Goal: Use online tool/utility: Utilize a website feature to perform a specific function

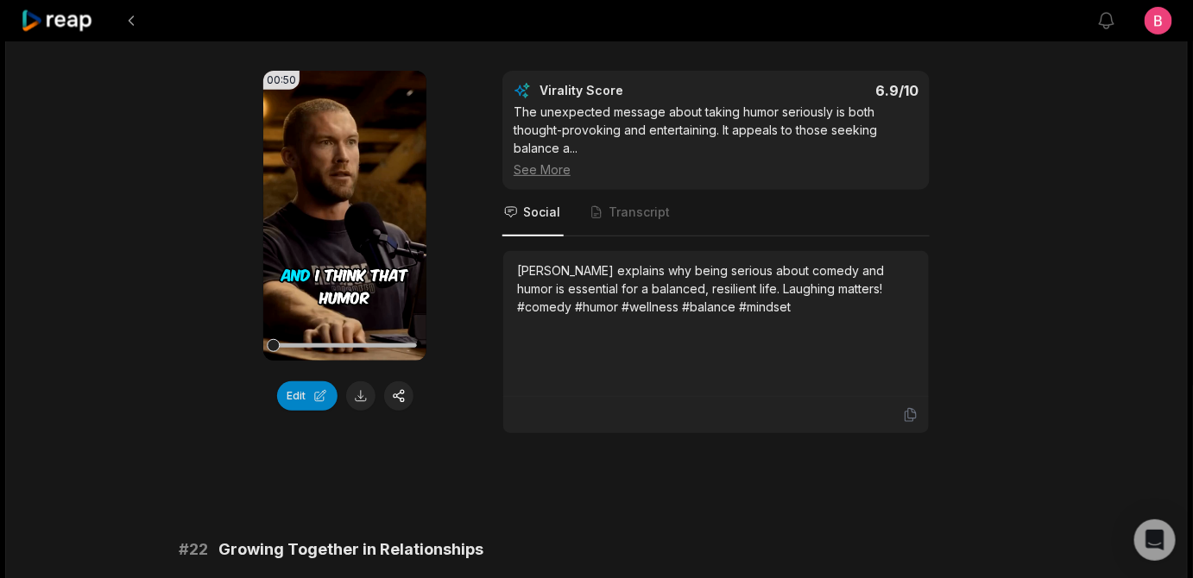
click at [478, 302] on div "00:50 Your browser does not support mp4 format. Edit Virality Score 6.9 /10 The…" at bounding box center [597, 252] width 836 height 363
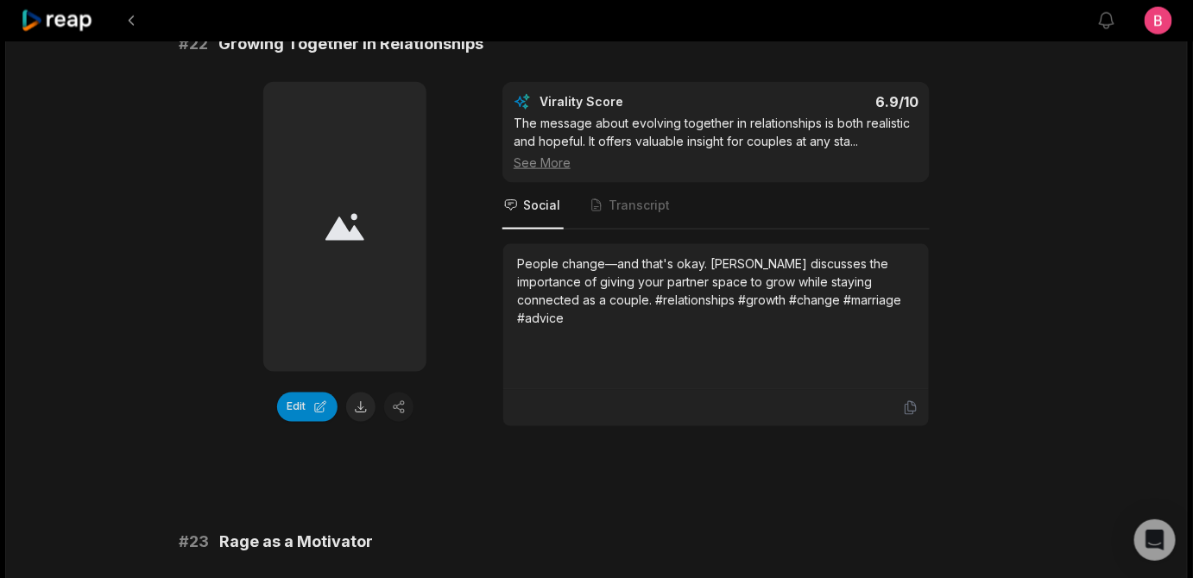
scroll to position [193, 0]
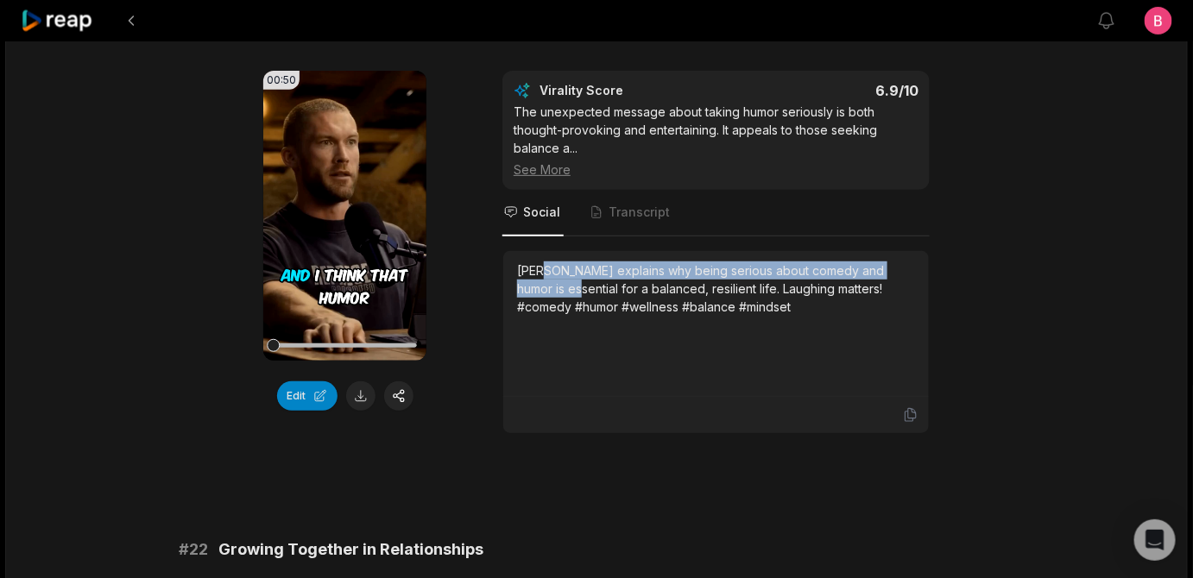
drag, startPoint x: 709, startPoint y: 373, endPoint x: 553, endPoint y: 351, distance: 156.9
click at [553, 316] on div "Matthew McConaughey explains why being serious about comedy and humor is essent…" at bounding box center [716, 289] width 398 height 54
click at [688, 316] on div "Matthew McConaughey explains why being serious about comedy and humor is essent…" at bounding box center [716, 289] width 398 height 54
drag, startPoint x: 709, startPoint y: 374, endPoint x: 517, endPoint y: 350, distance: 193.1
click at [517, 350] on div "Matthew McConaughey explains why being serious about comedy and humor is essent…" at bounding box center [716, 324] width 426 height 146
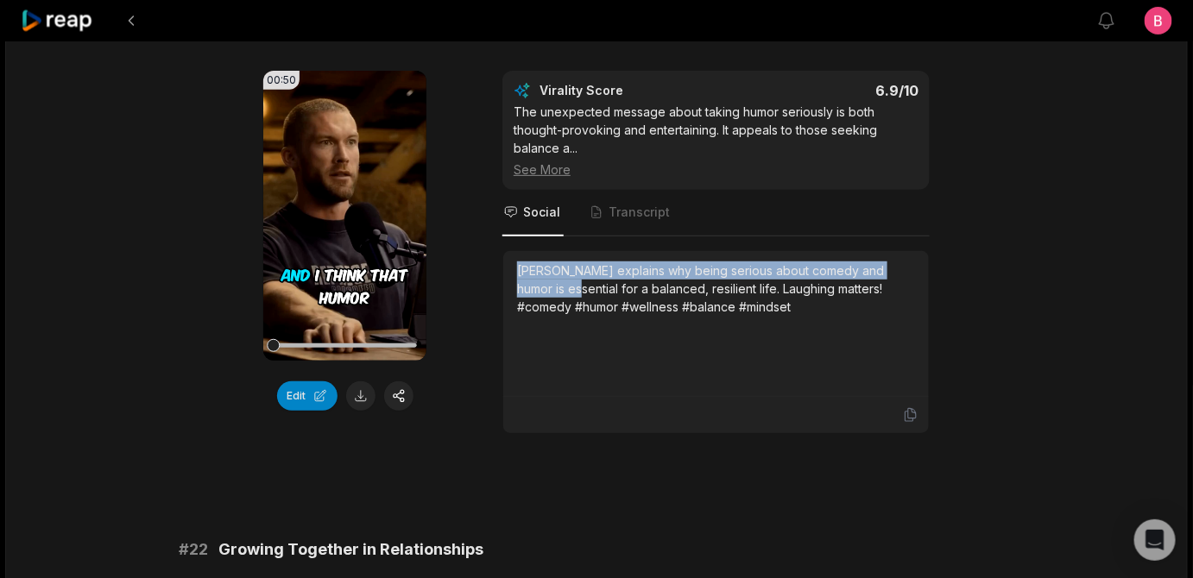
copy div "Matthew McConaughey explains why being serious about comedy and humor"
click at [366, 411] on button at bounding box center [360, 396] width 29 height 29
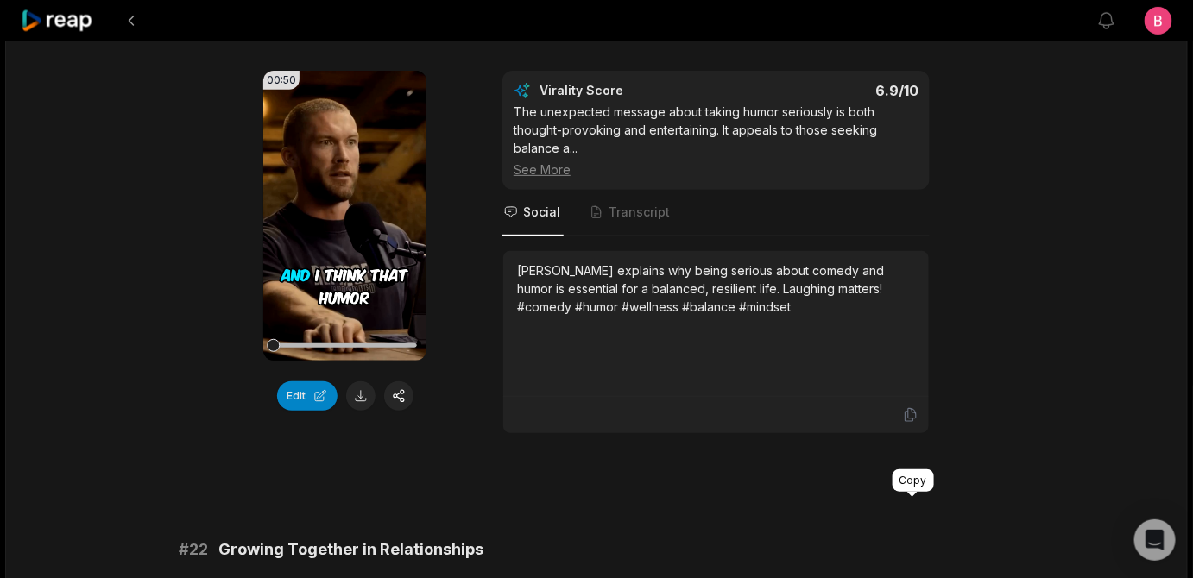
click at [911, 423] on icon at bounding box center [911, 415] width 16 height 16
click at [309, 411] on button "Edit" at bounding box center [307, 396] width 60 height 29
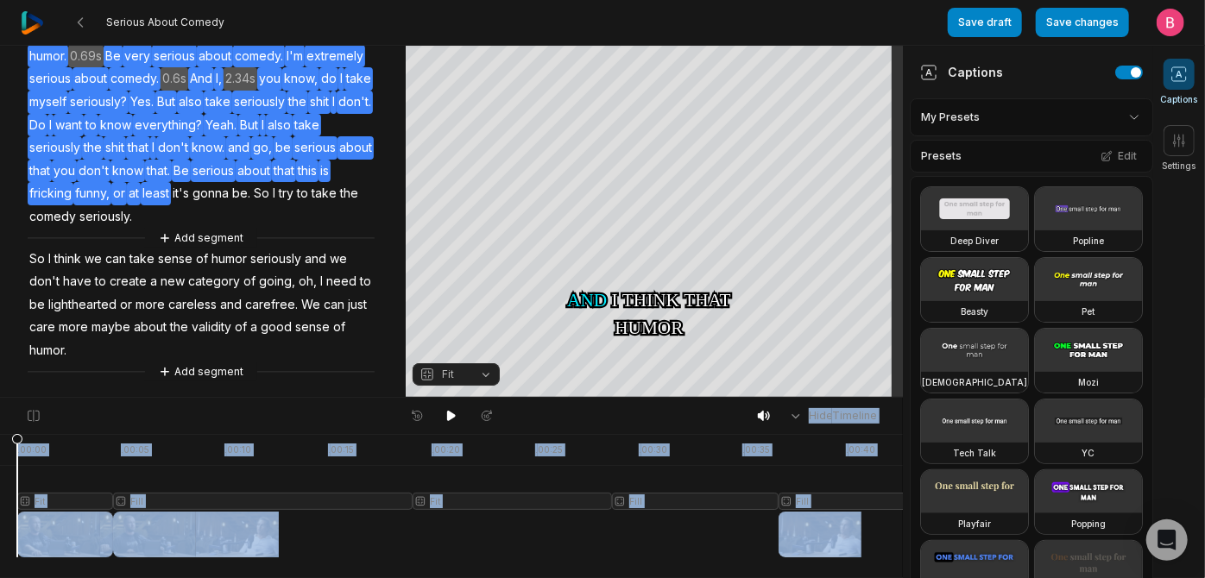
scroll to position [338, 0]
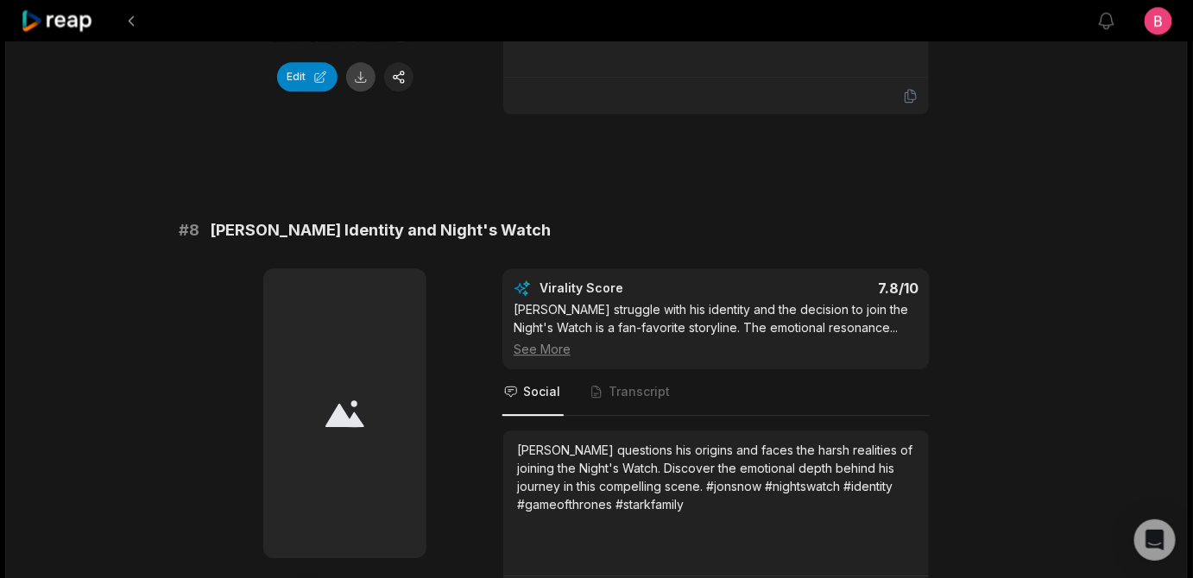
click at [361, 92] on button at bounding box center [360, 76] width 29 height 29
drag, startPoint x: 519, startPoint y: 99, endPoint x: 216, endPoint y: 95, distance: 303.0
copy span "[PERSON_NAME] Justice and Family"
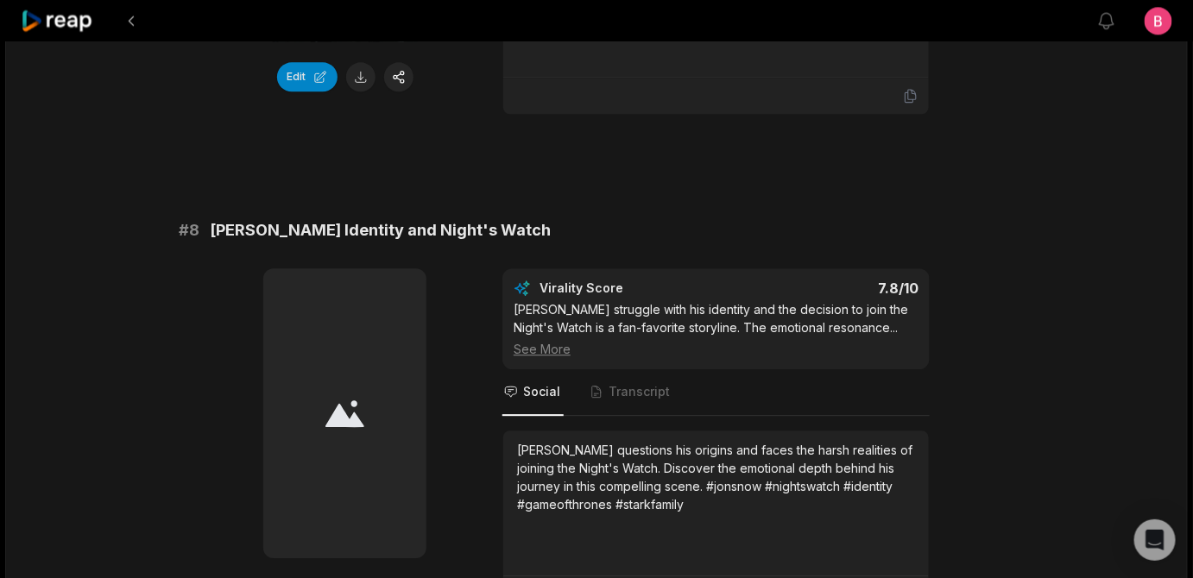
drag, startPoint x: 717, startPoint y: 445, endPoint x: 600, endPoint y: 445, distance: 117.4
copy div "#gameofthrones"
click at [294, 92] on button "Edit" at bounding box center [307, 76] width 60 height 29
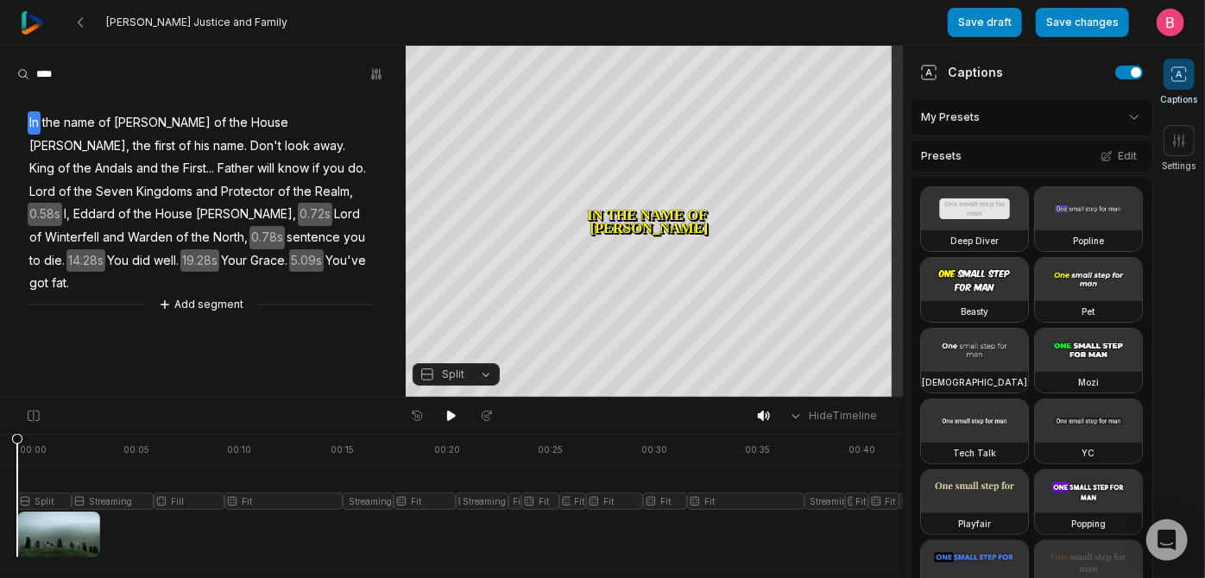
scroll to position [19, 0]
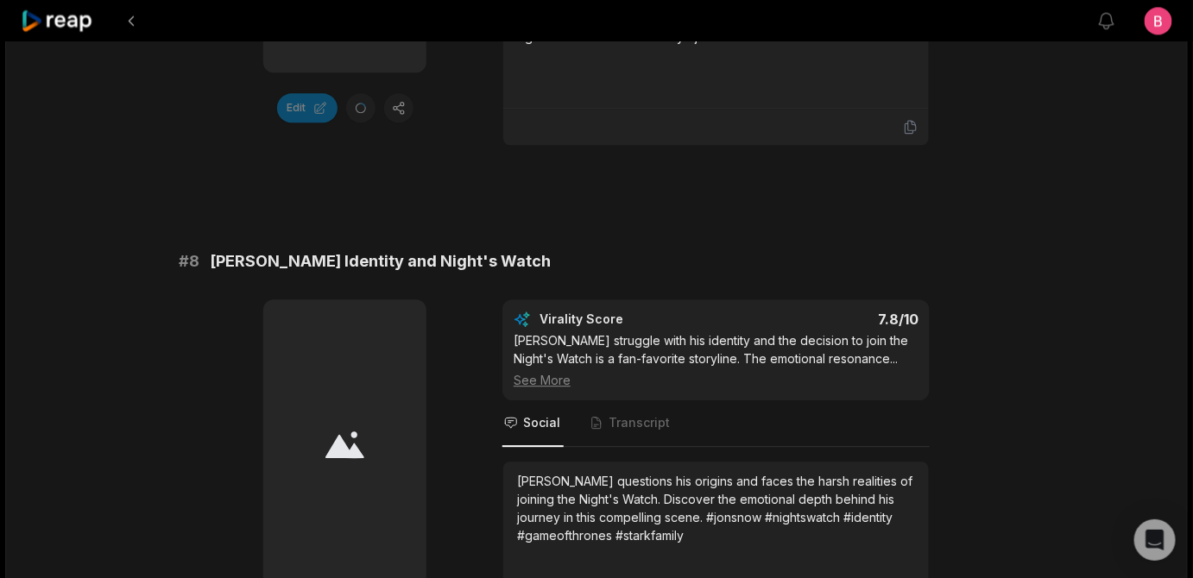
scroll to position [3766, 0]
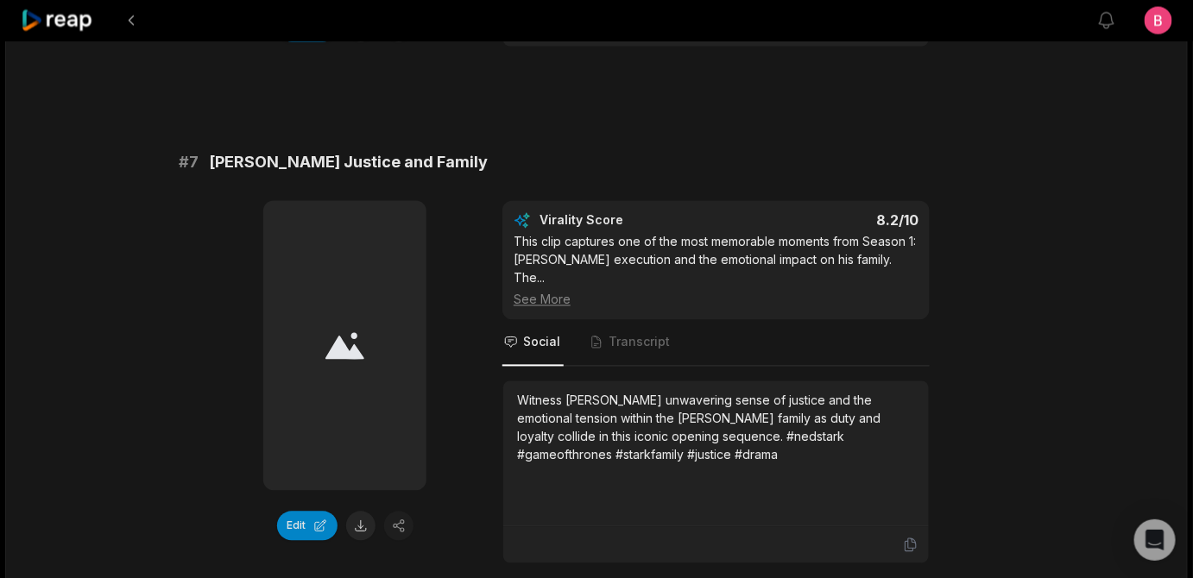
scroll to position [2930, 0]
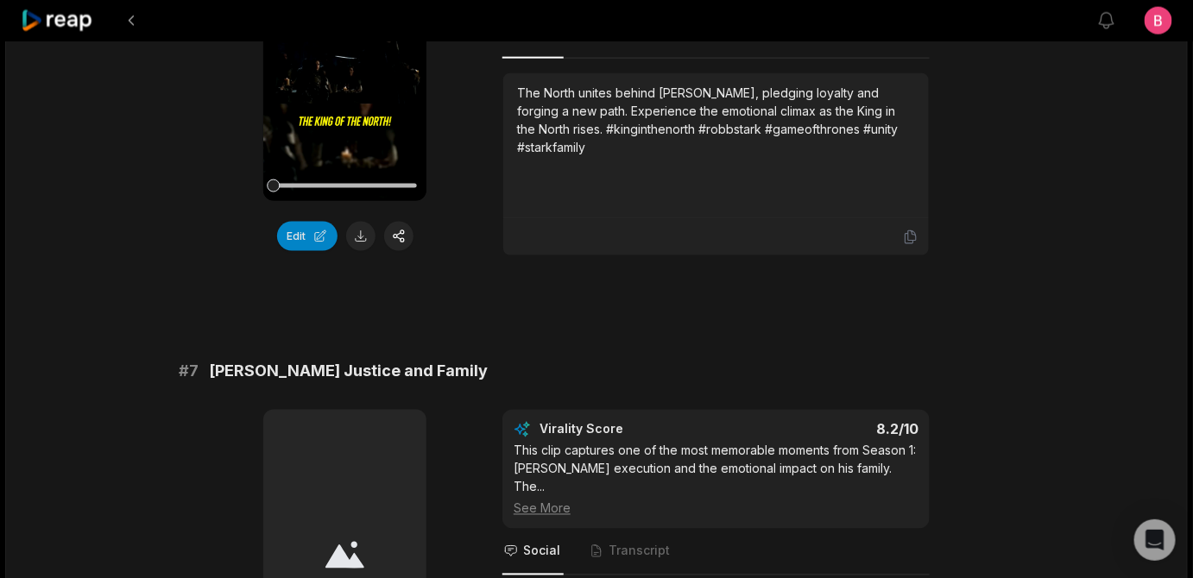
click at [464, 256] on div "00:58 Your browser does not support mp4 format. Edit Virality Score 8.4 /10 The…" at bounding box center [597, 83] width 836 height 345
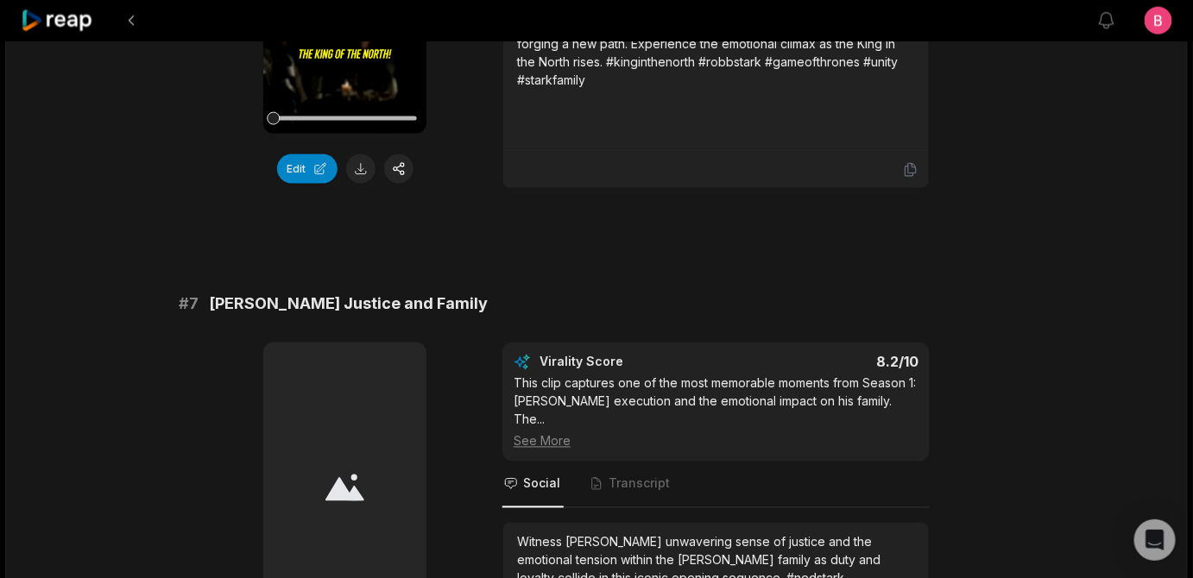
scroll to position [3011, 0]
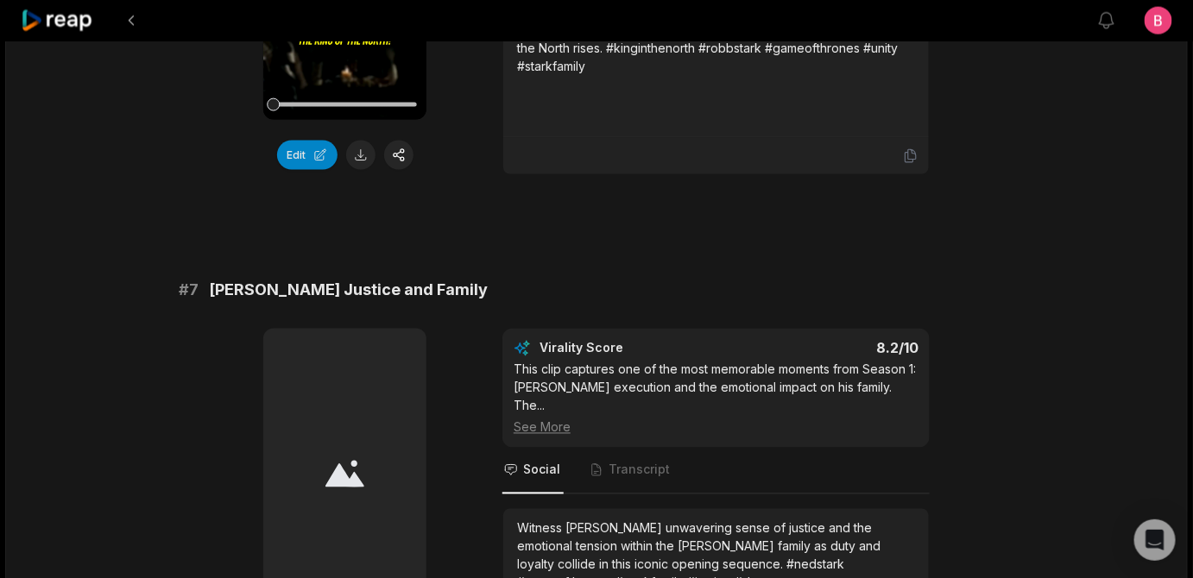
click at [301, 170] on button "Edit" at bounding box center [307, 155] width 60 height 29
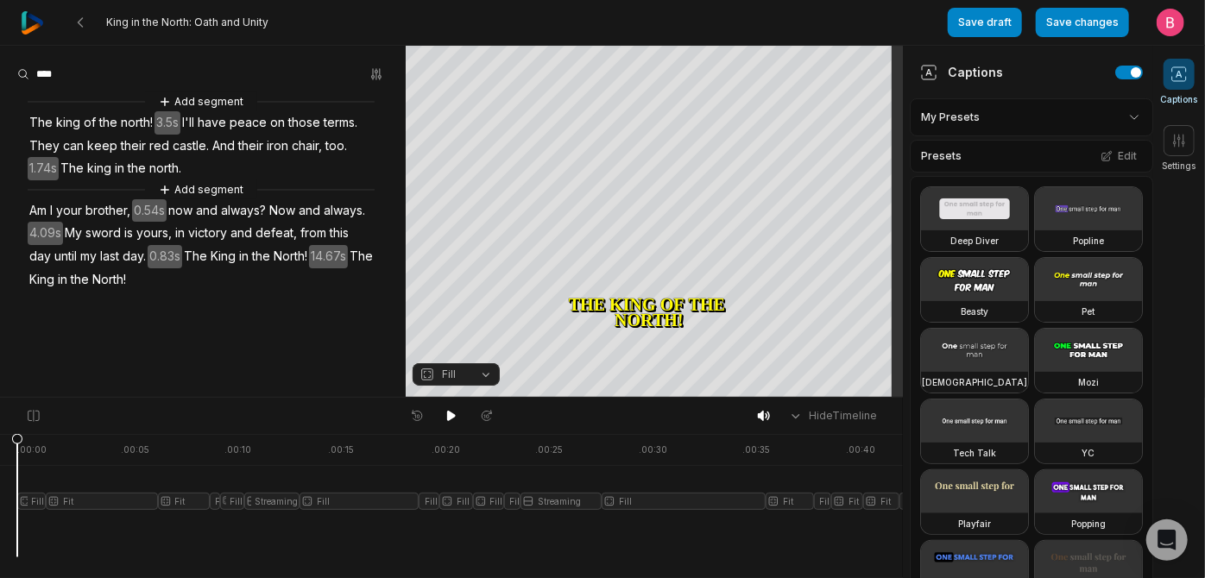
click at [1177, 72] on 7299 at bounding box center [1179, 74] width 14 height 14
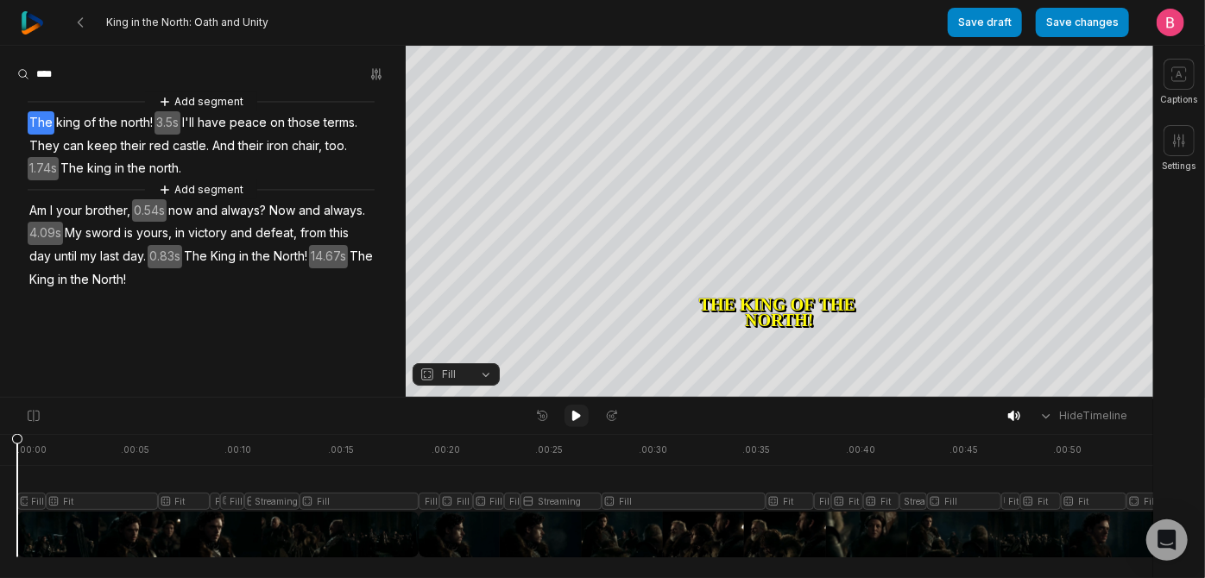
click at [575, 417] on icon at bounding box center [576, 416] width 9 height 10
click at [575, 417] on icon at bounding box center [577, 416] width 14 height 14
click at [575, 417] on icon at bounding box center [576, 416] width 9 height 10
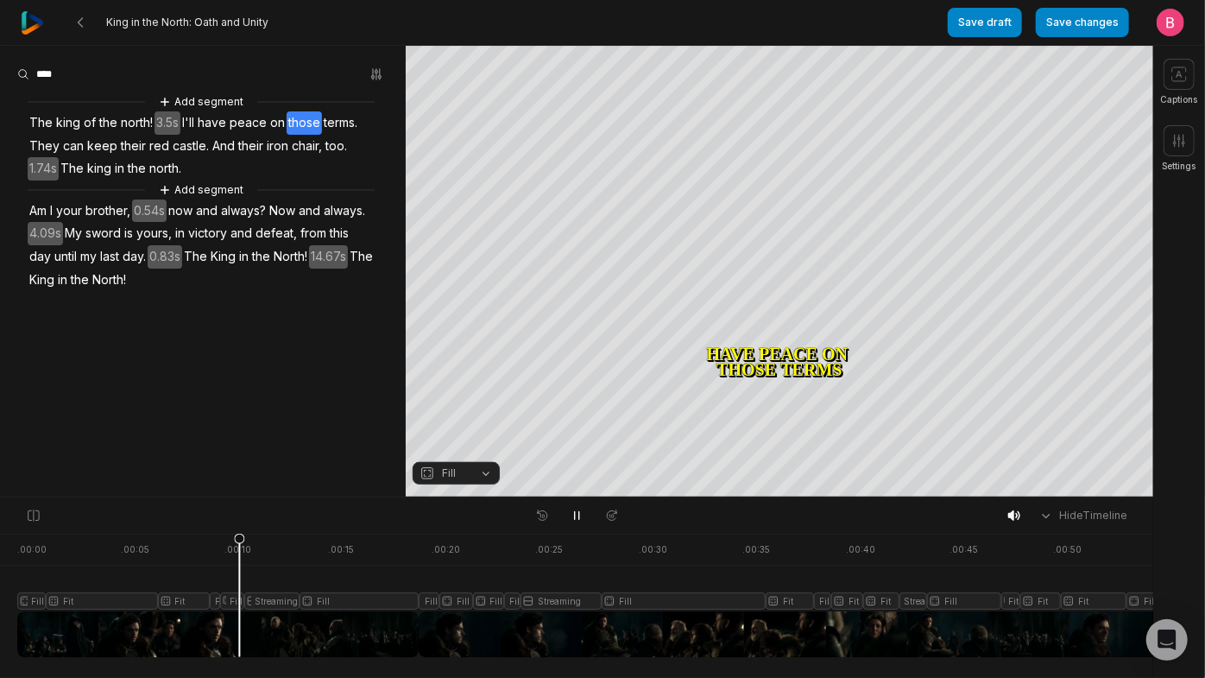
click at [243, 578] on div at bounding box center [618, 595] width 1202 height 123
click at [483, 484] on button "Fill" at bounding box center [456, 473] width 87 height 22
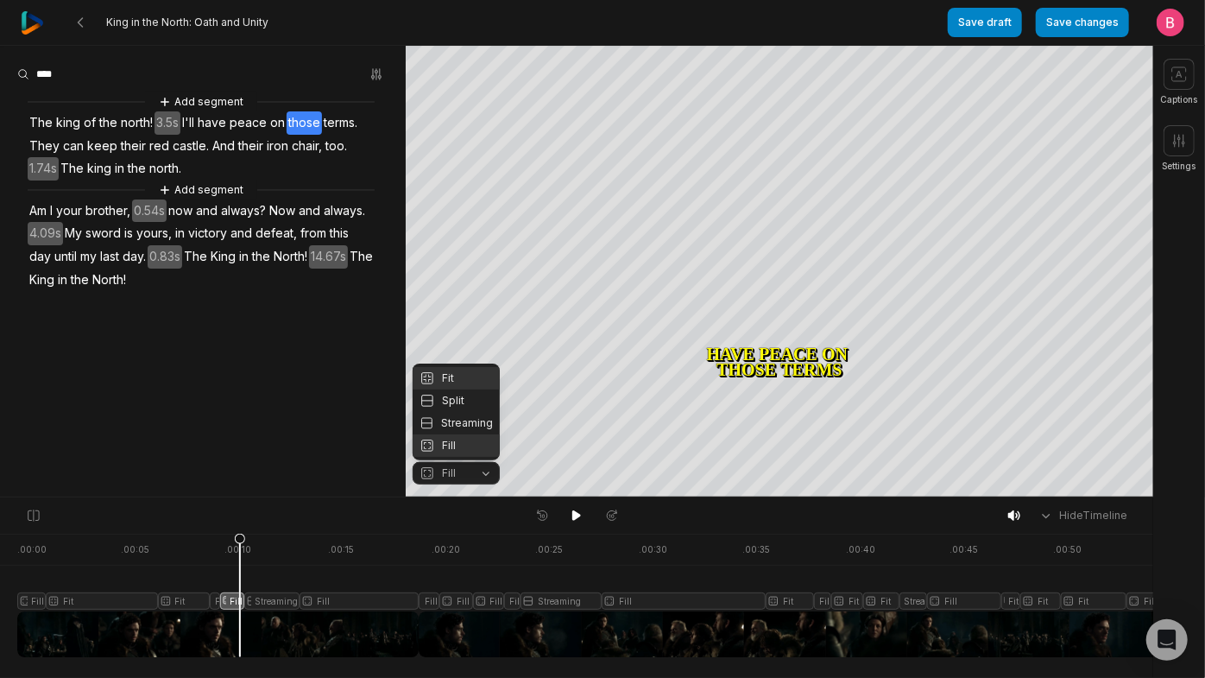
click at [445, 367] on div "Fit" at bounding box center [456, 378] width 87 height 22
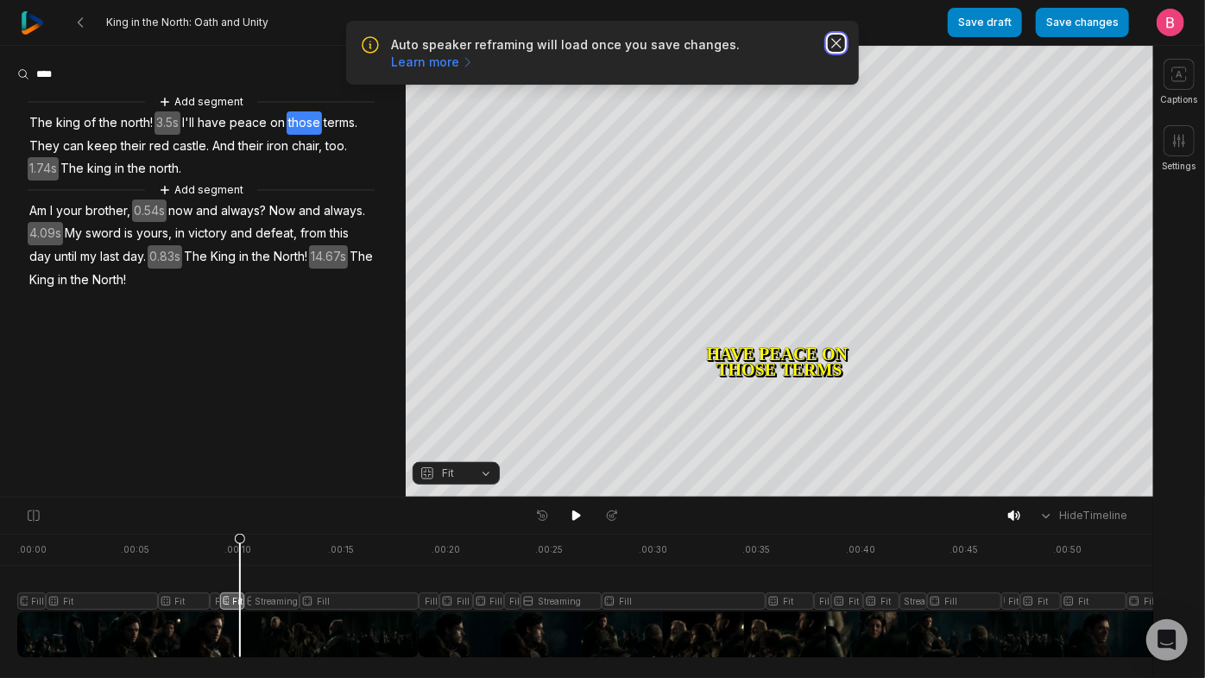
click at [832, 47] on icon "button" at bounding box center [836, 43] width 9 height 9
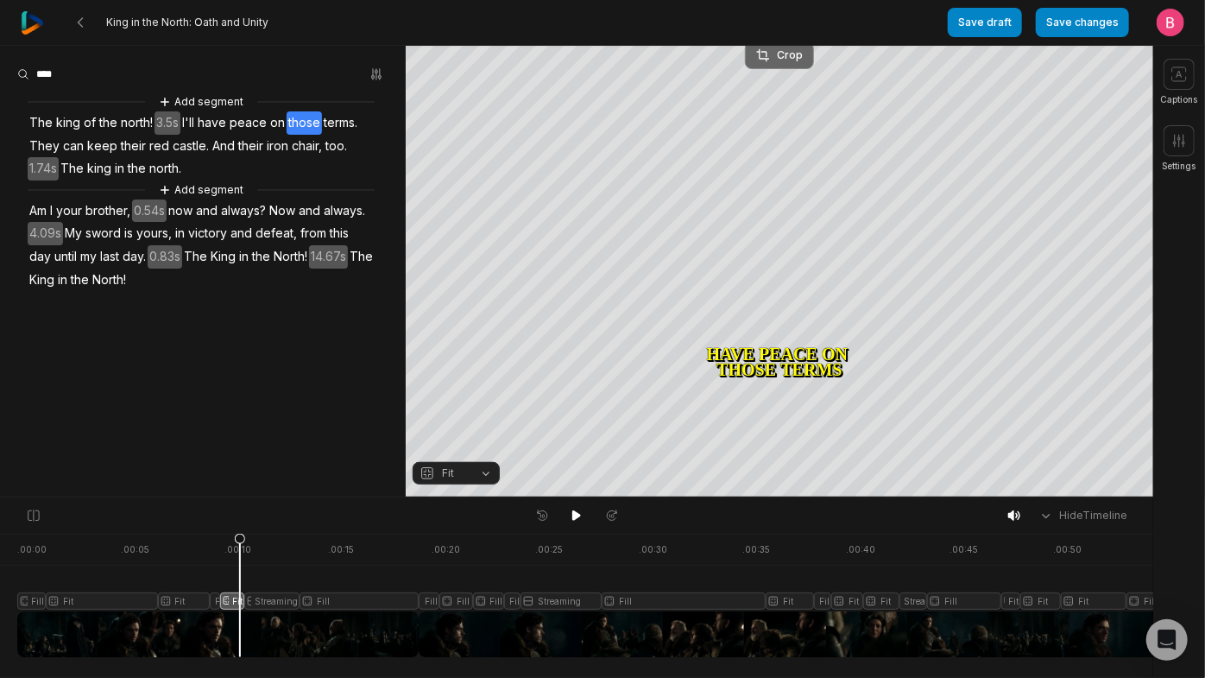
click at [780, 53] on div "Crop" at bounding box center [779, 55] width 47 height 16
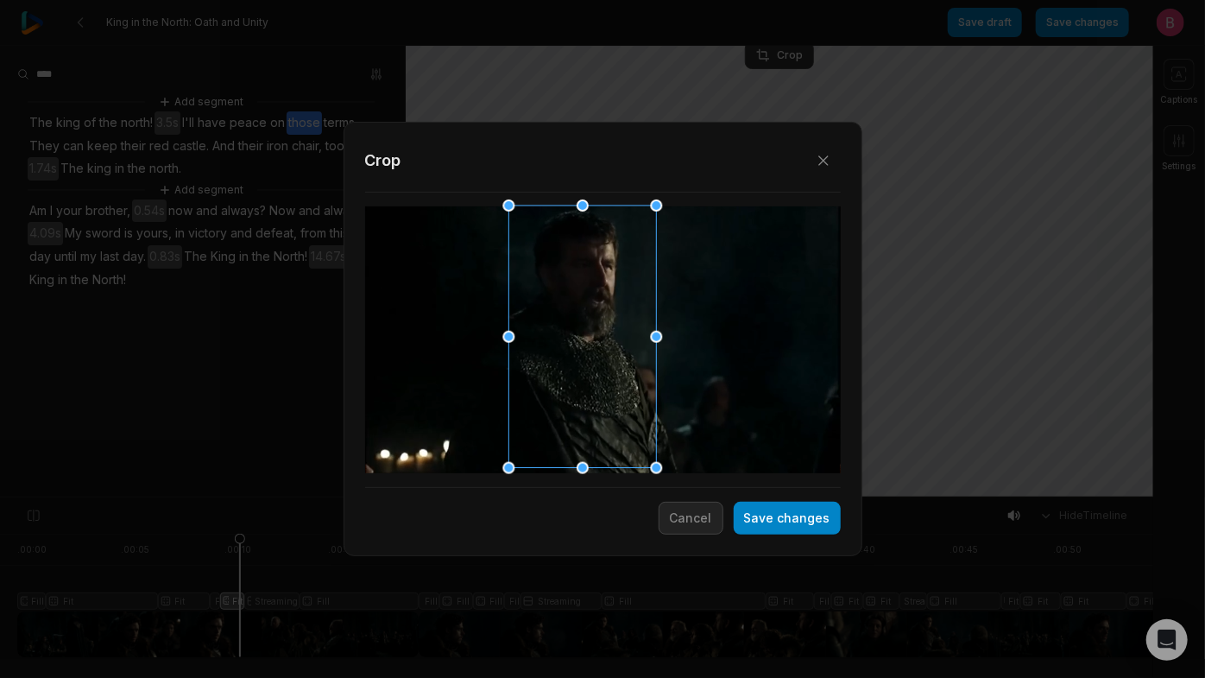
drag, startPoint x: 608, startPoint y: 347, endPoint x: 587, endPoint y: 348, distance: 20.7
click at [587, 348] on div at bounding box center [577, 337] width 148 height 262
click at [764, 529] on button "Save changes" at bounding box center [787, 518] width 107 height 33
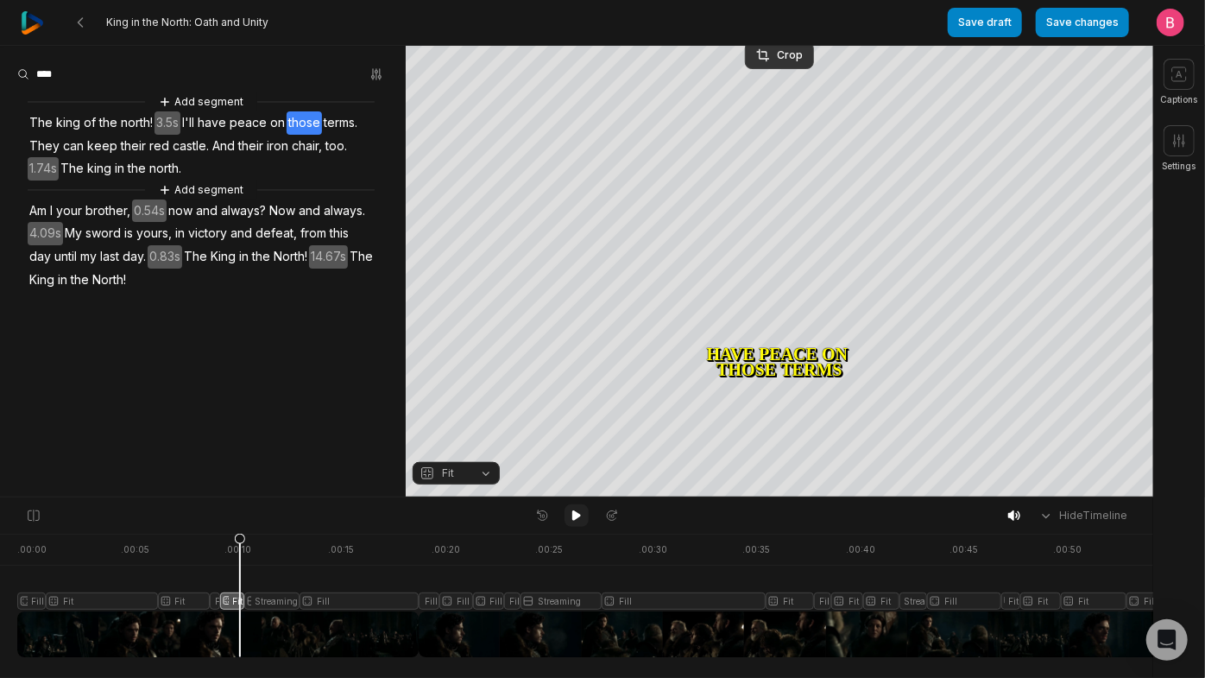
click at [574, 518] on icon at bounding box center [576, 515] width 9 height 10
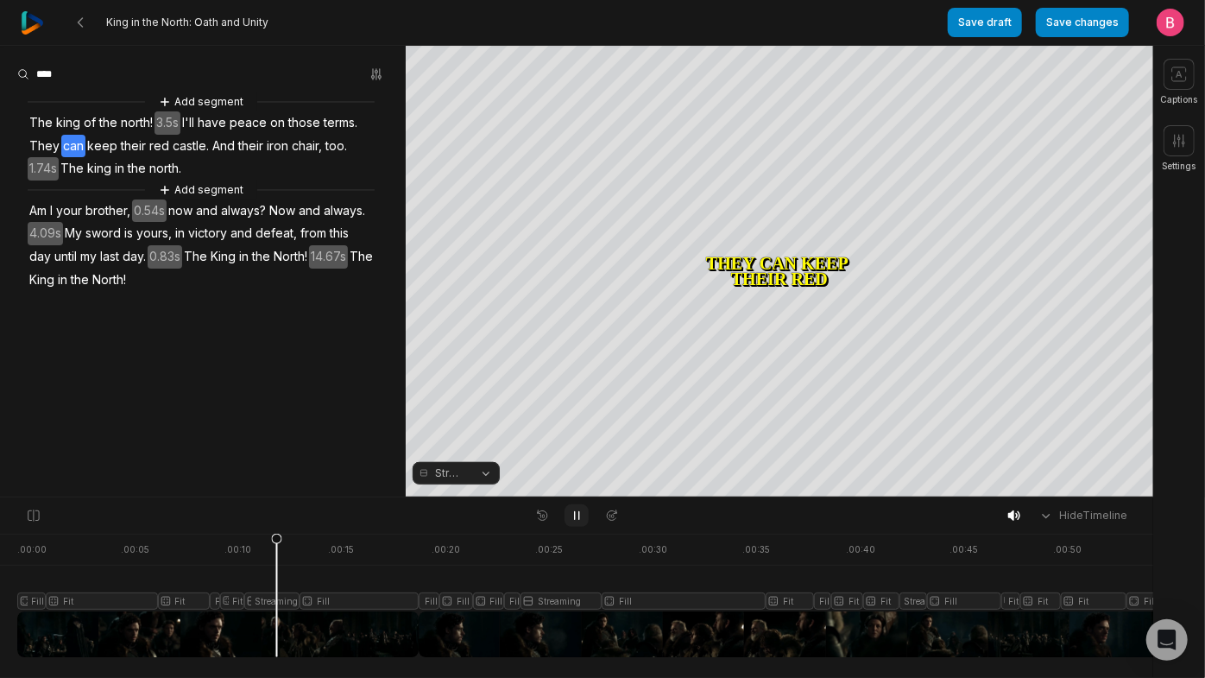
click at [575, 518] on icon at bounding box center [577, 516] width 4 height 8
click at [578, 519] on icon at bounding box center [576, 515] width 9 height 10
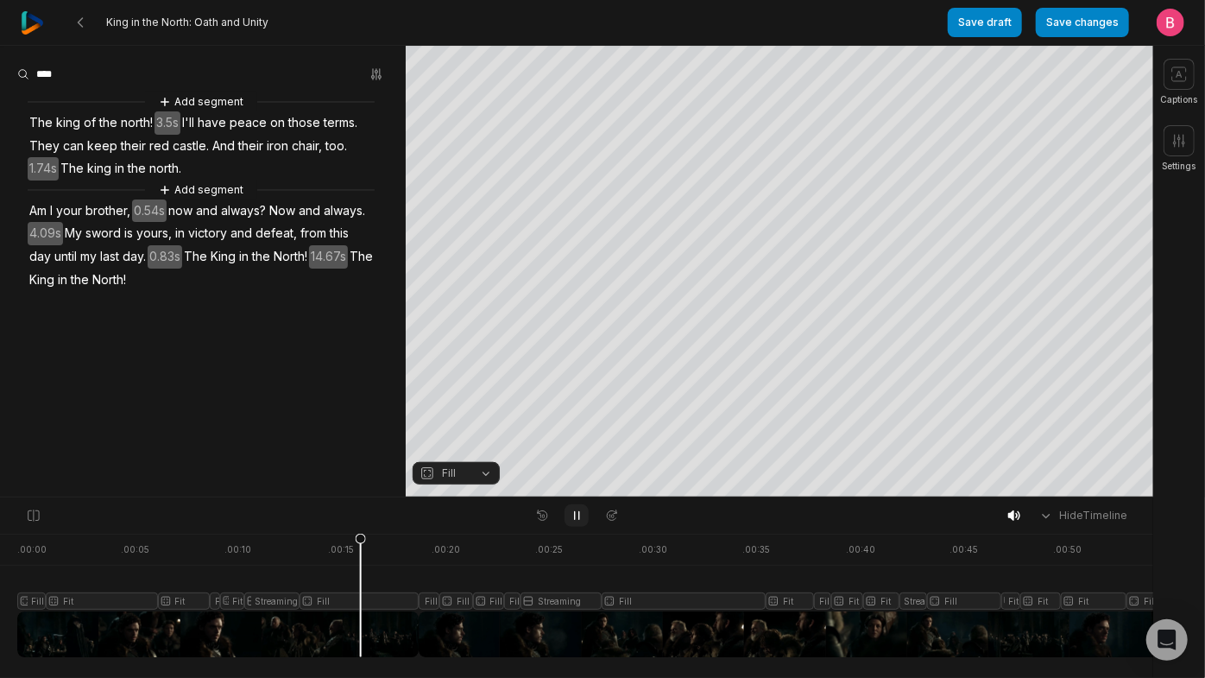
click at [578, 519] on icon at bounding box center [577, 515] width 14 height 14
click at [578, 519] on icon at bounding box center [576, 515] width 9 height 10
click at [578, 519] on icon at bounding box center [577, 515] width 14 height 14
click at [483, 475] on button "Fill" at bounding box center [456, 473] width 87 height 22
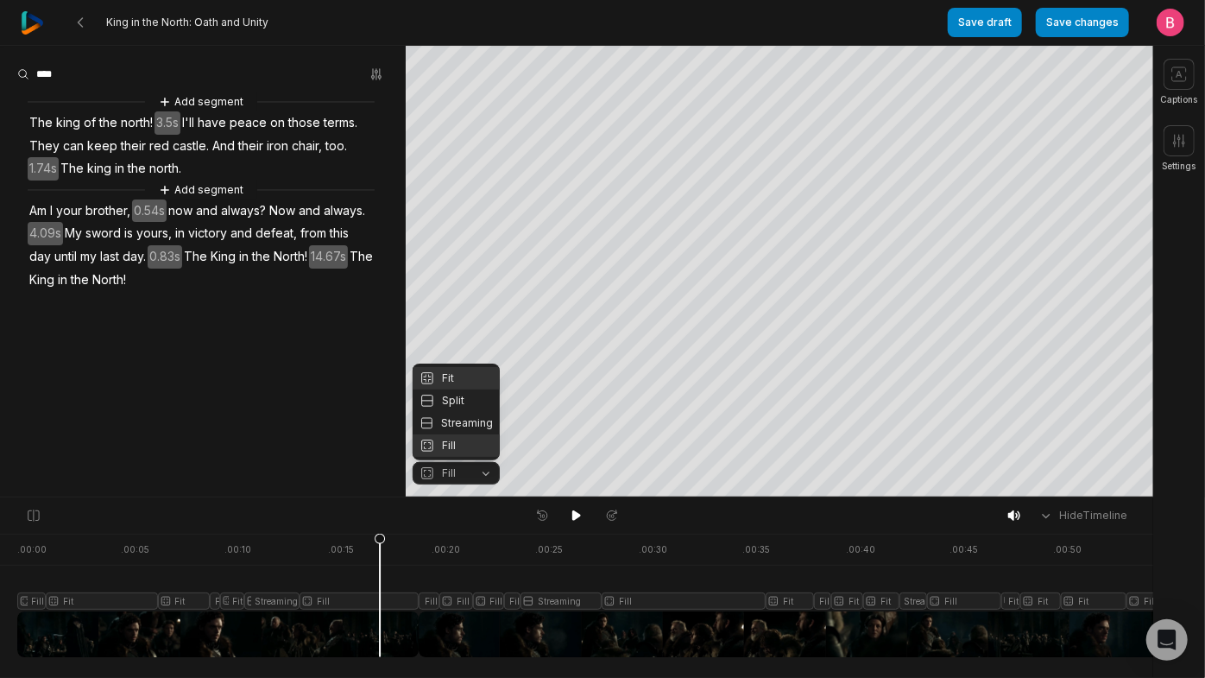
click at [442, 367] on div "Fit" at bounding box center [456, 378] width 87 height 22
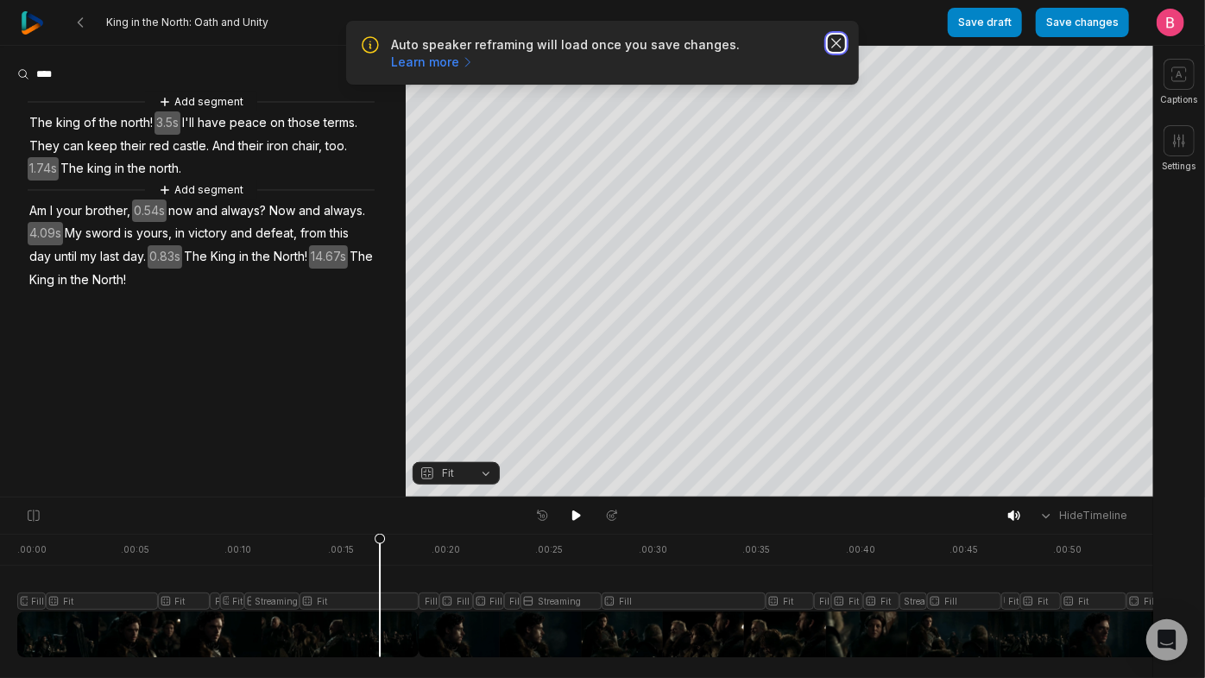
click at [833, 50] on icon "button" at bounding box center [836, 43] width 17 height 17
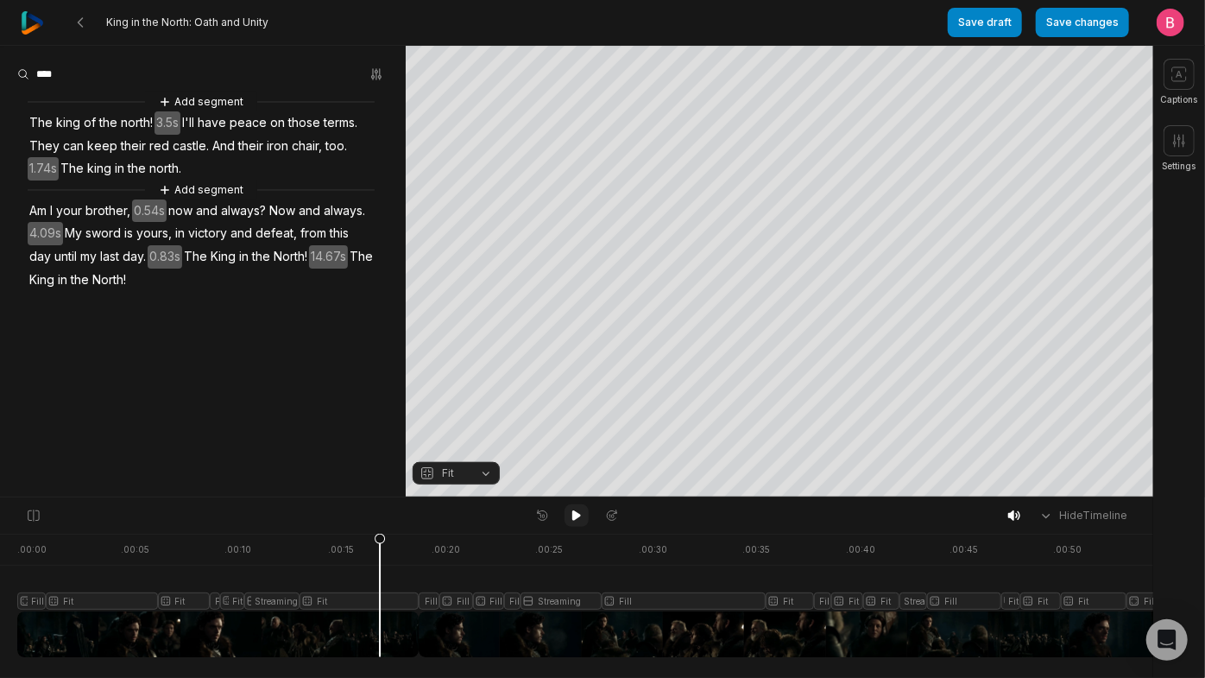
click at [570, 517] on icon at bounding box center [577, 515] width 14 height 14
click at [571, 517] on icon at bounding box center [577, 515] width 14 height 14
click at [463, 578] on div at bounding box center [618, 595] width 1202 height 123
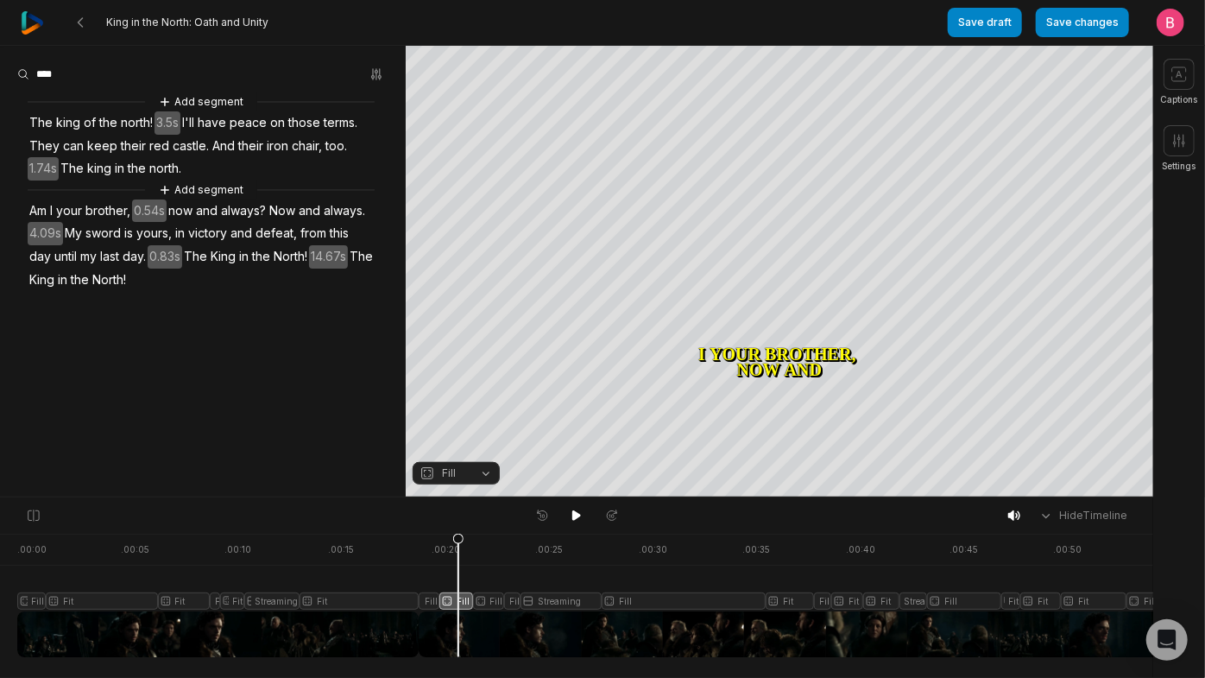
click at [489, 471] on button "Fill" at bounding box center [456, 473] width 87 height 22
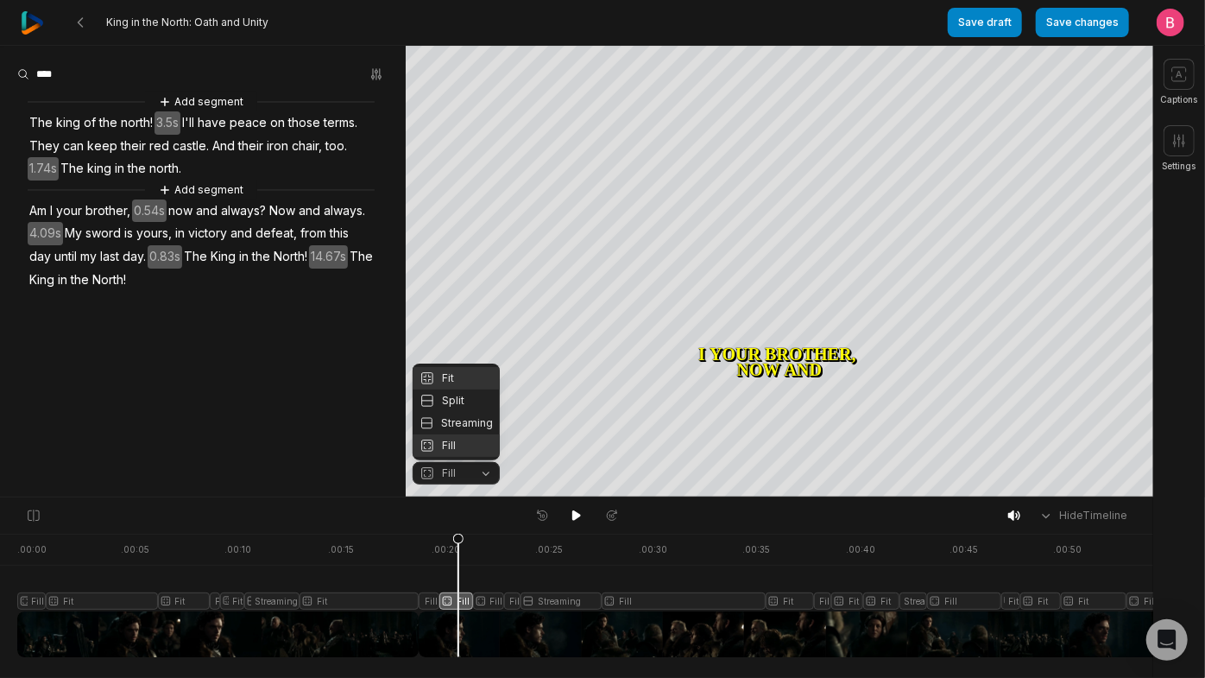
click at [458, 367] on div "Fit" at bounding box center [456, 378] width 87 height 22
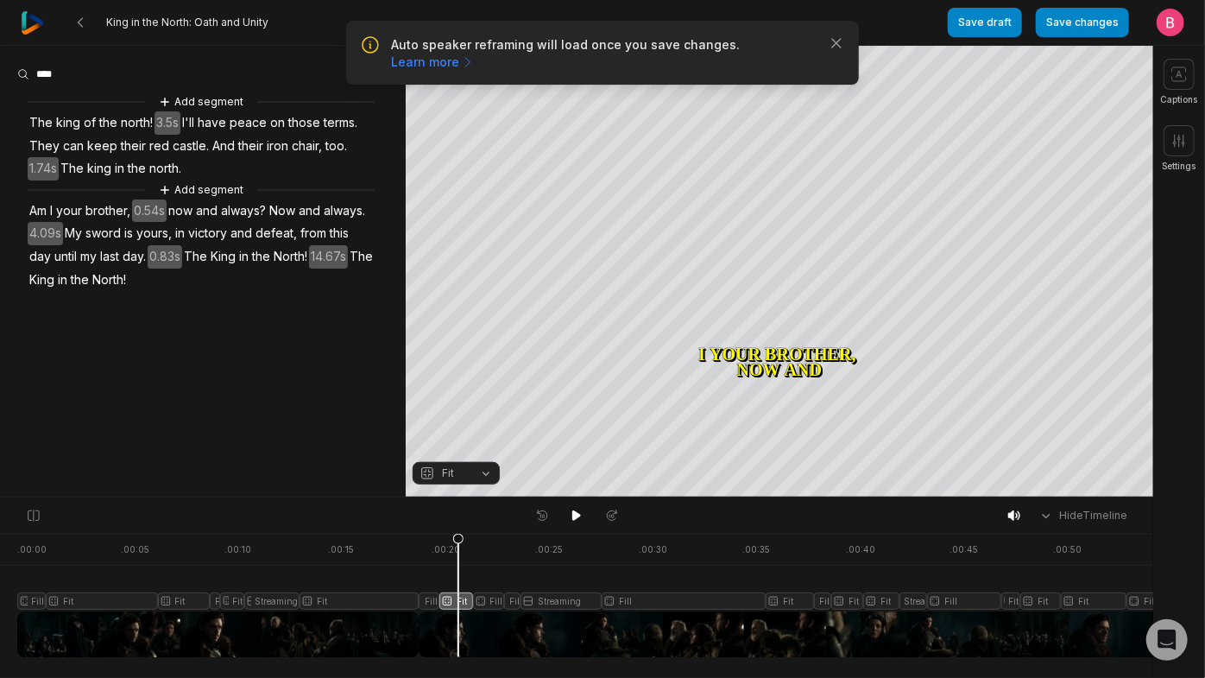
click at [431, 578] on div at bounding box center [618, 595] width 1202 height 123
click at [477, 472] on button "Fill" at bounding box center [456, 473] width 87 height 22
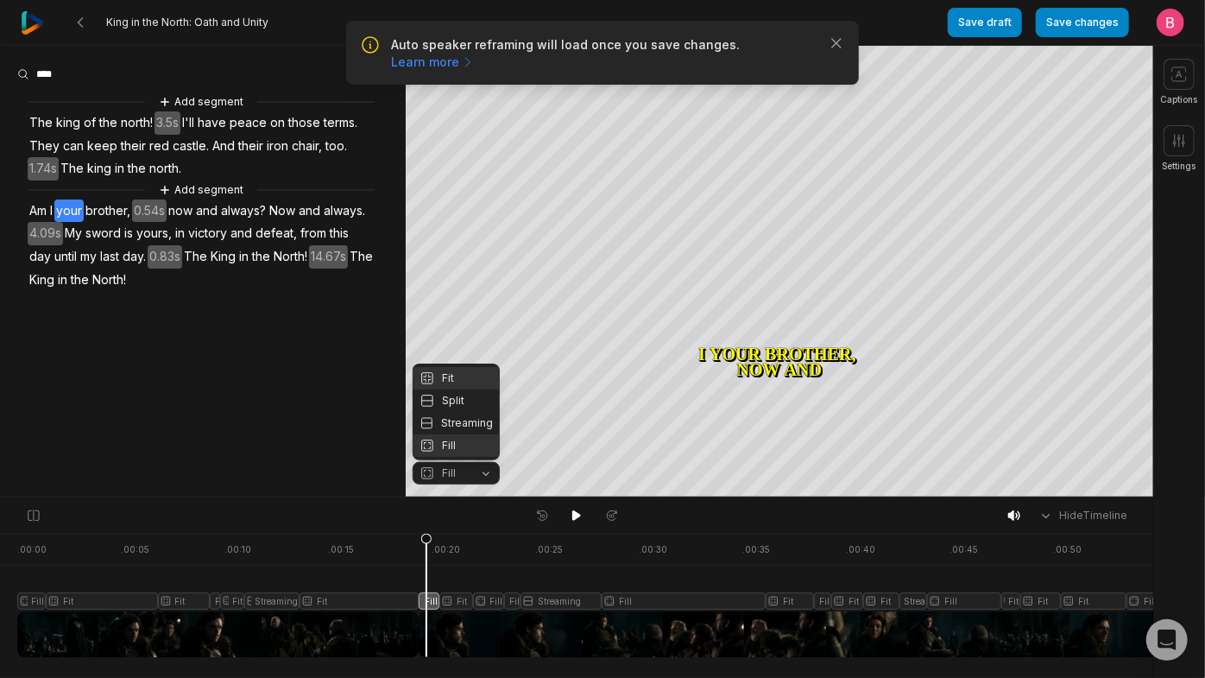
click at [447, 367] on div "Fit" at bounding box center [456, 378] width 87 height 22
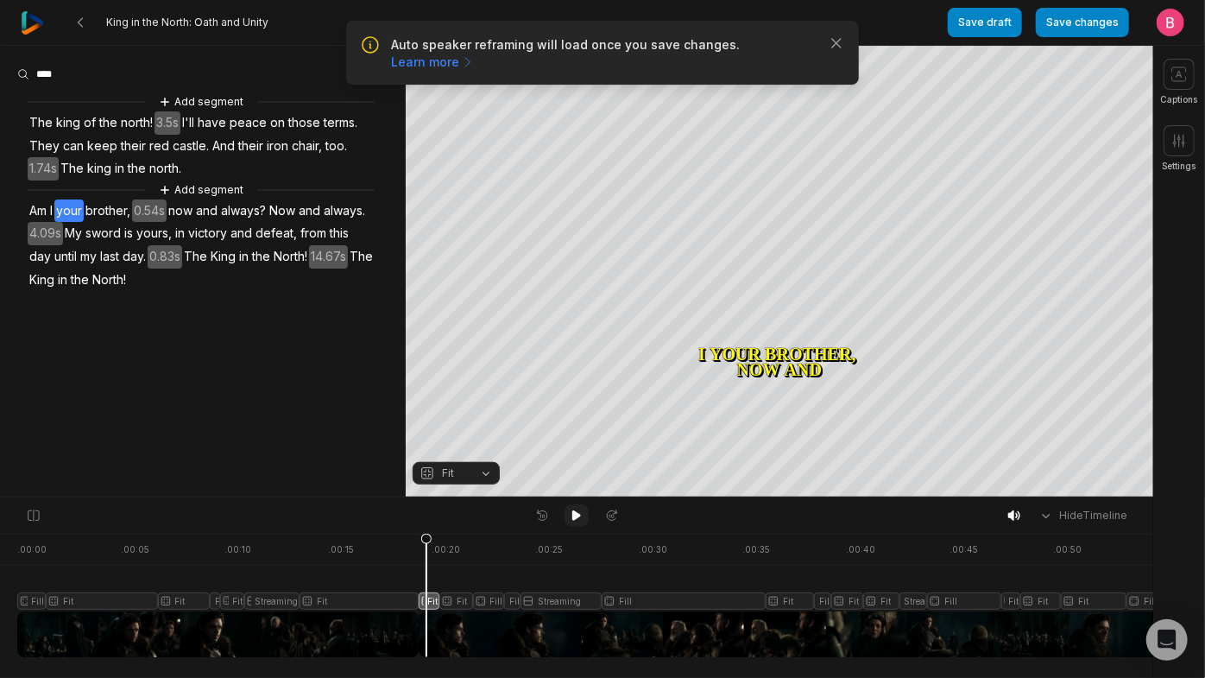
click at [571, 522] on icon at bounding box center [577, 515] width 14 height 14
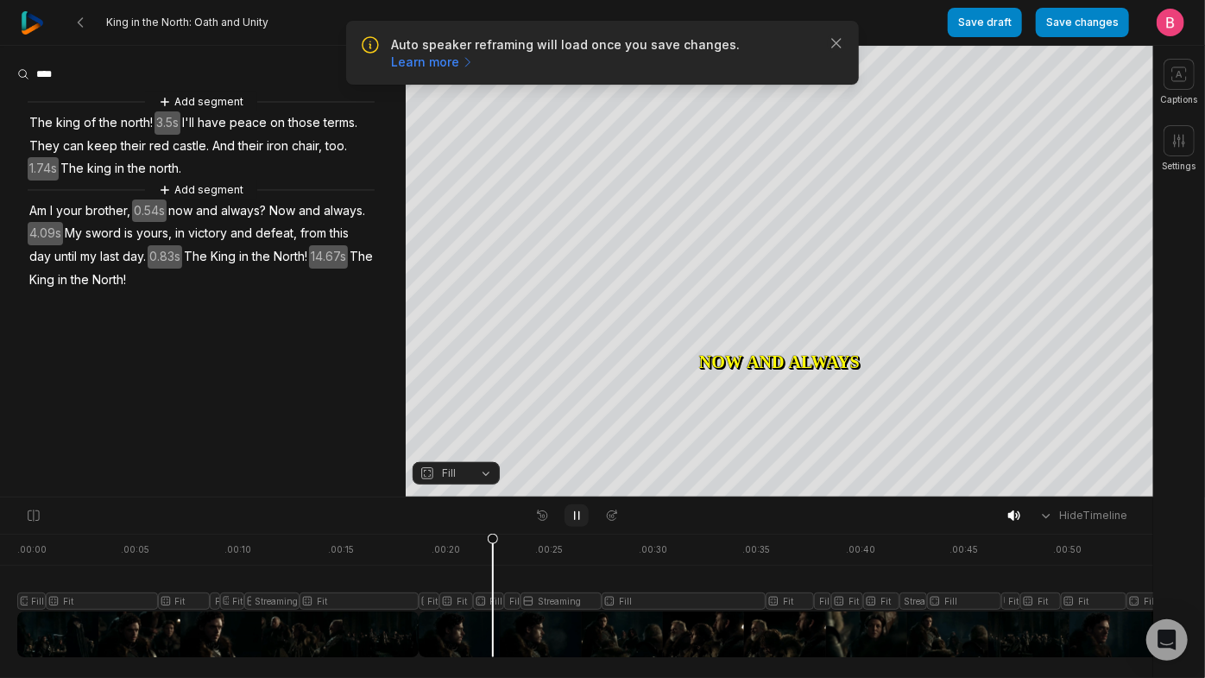
click at [574, 522] on icon at bounding box center [577, 515] width 14 height 14
click at [489, 479] on button "Fill" at bounding box center [456, 473] width 87 height 22
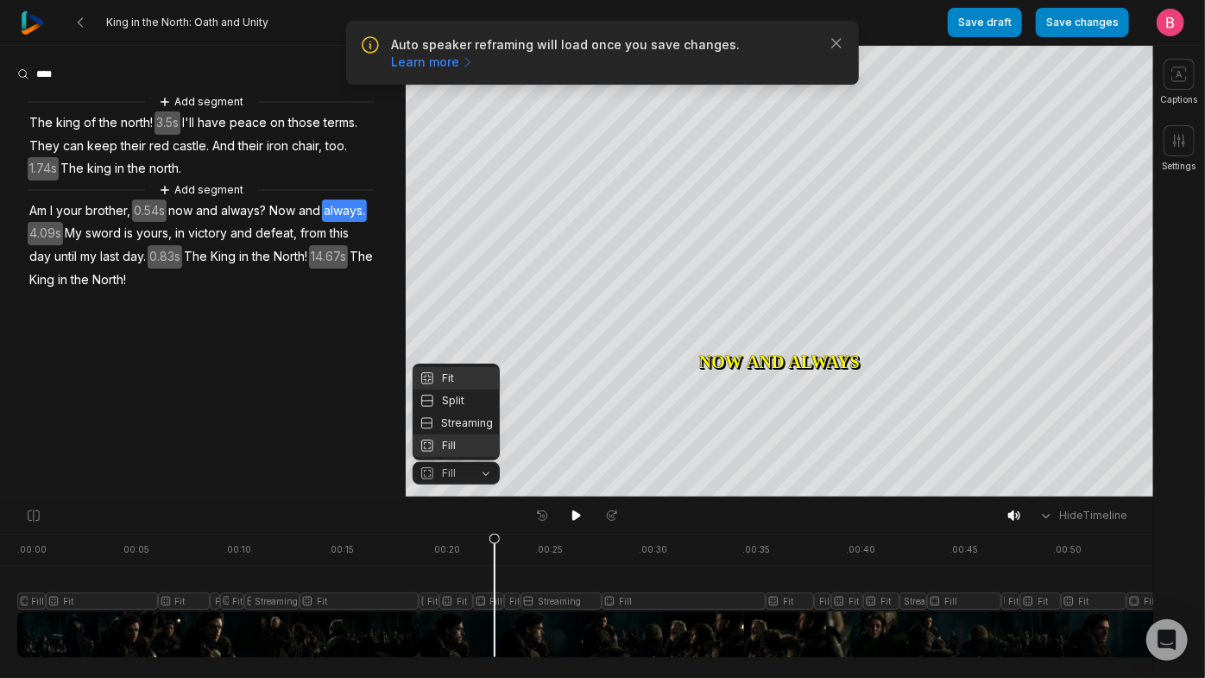
click at [459, 367] on div "Fit" at bounding box center [456, 378] width 87 height 22
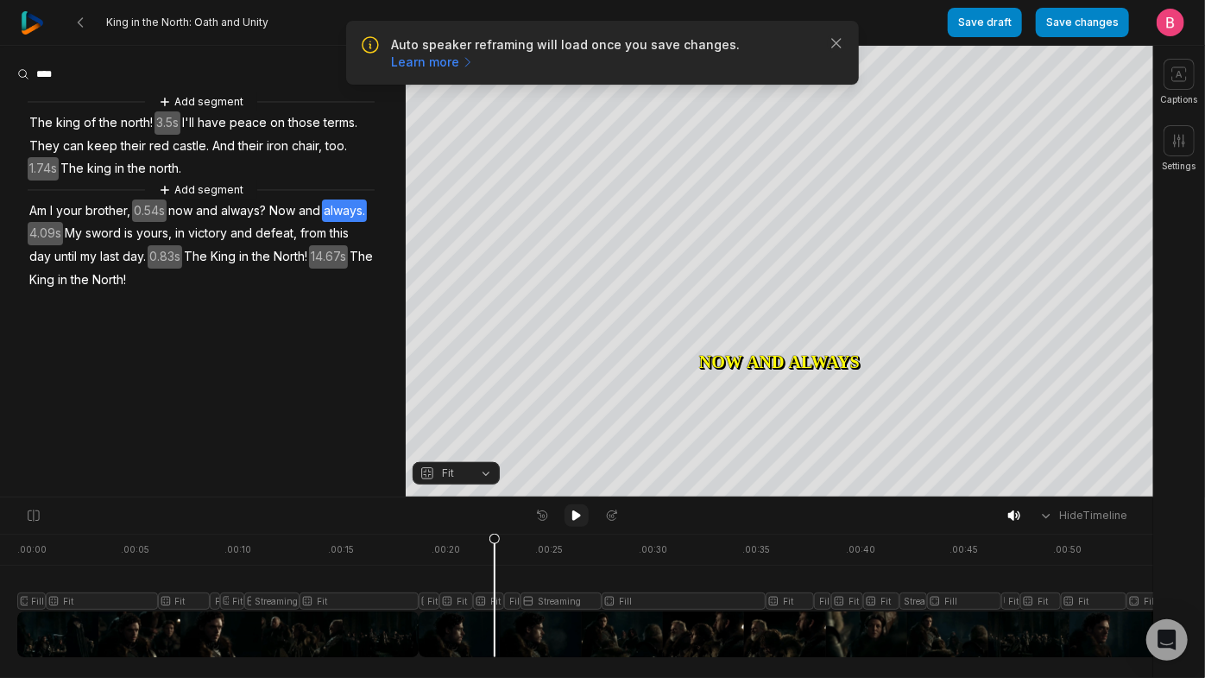
click at [575, 521] on icon at bounding box center [576, 515] width 9 height 10
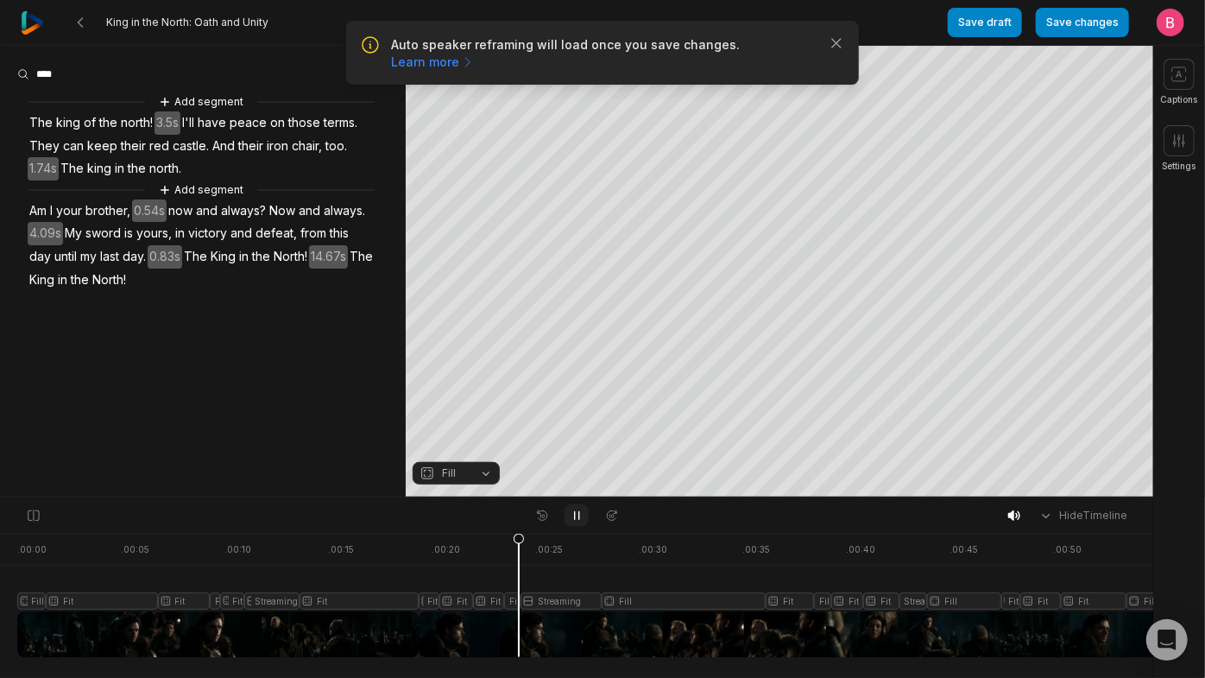
click at [575, 520] on icon at bounding box center [577, 516] width 4 height 8
click at [575, 521] on icon at bounding box center [576, 515] width 9 height 10
click at [575, 520] on icon at bounding box center [577, 516] width 4 height 8
click at [575, 521] on icon at bounding box center [576, 515] width 9 height 10
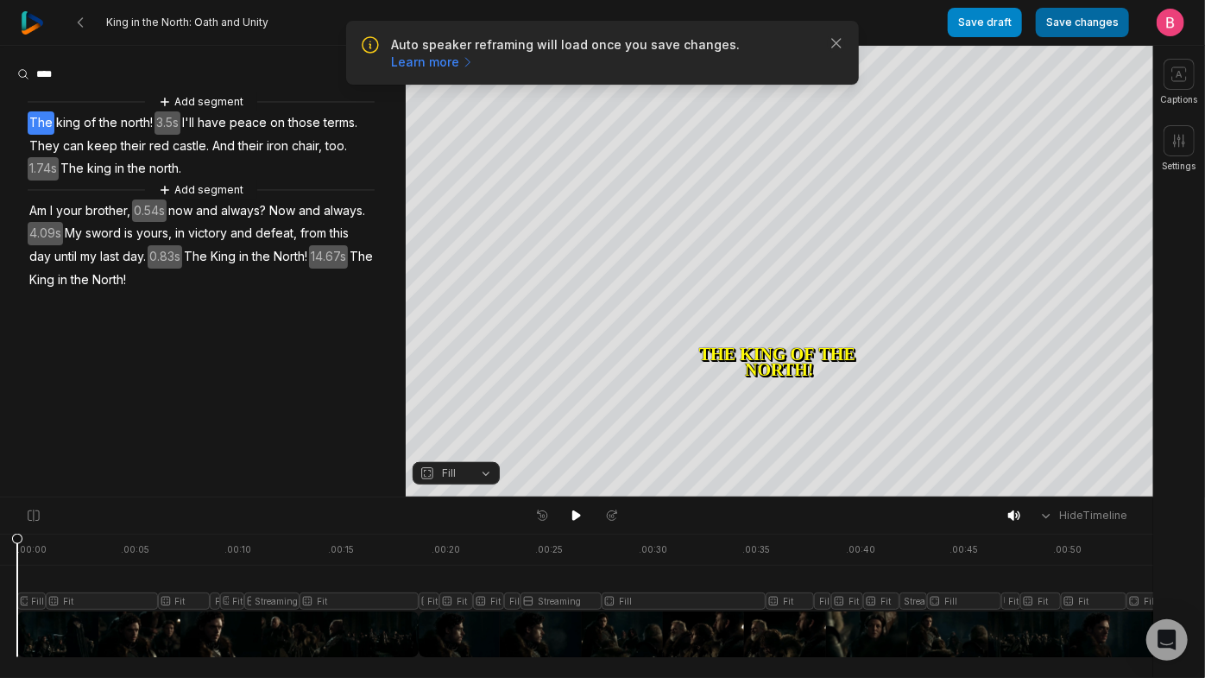
click at [1036, 22] on button "Save changes" at bounding box center [1082, 22] width 93 height 29
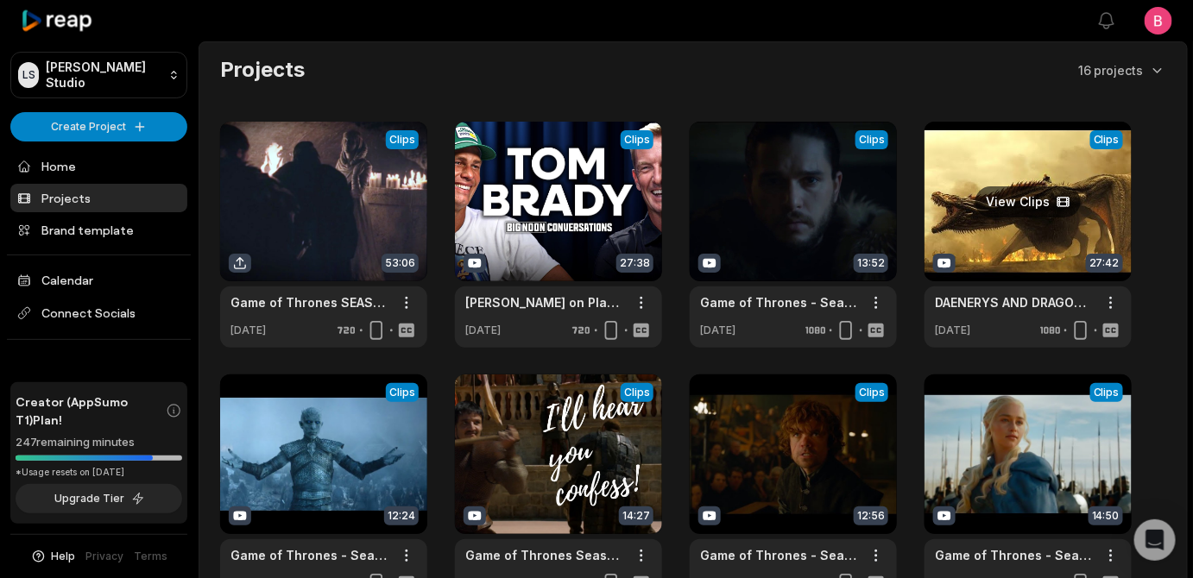
scroll to position [504, 0]
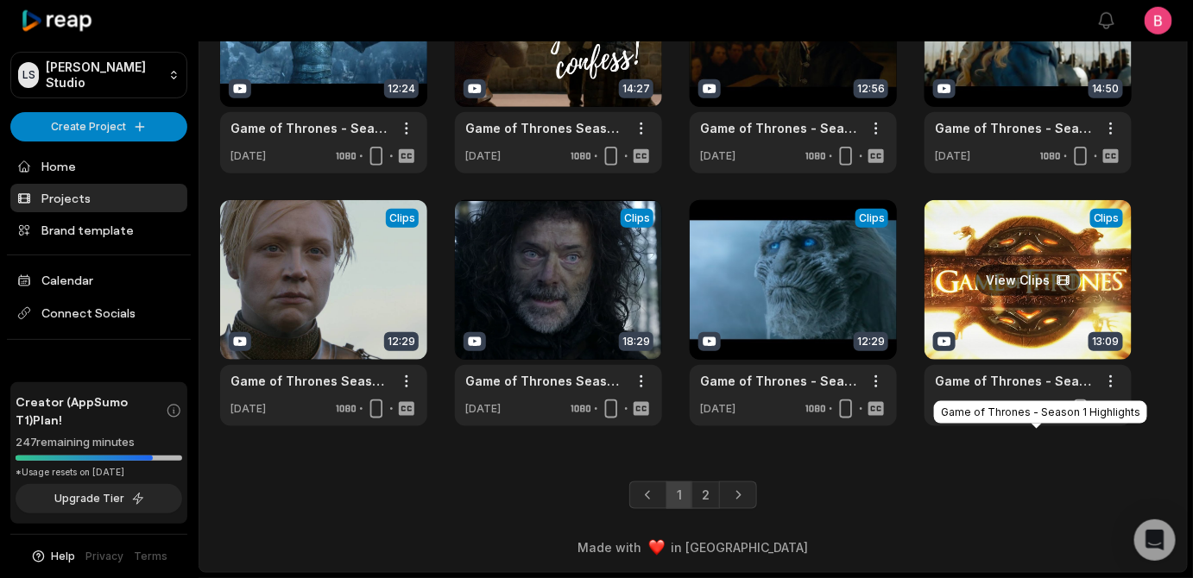
click at [1043, 372] on link "Game of Thrones - Season 1 Highlights" at bounding box center [1014, 381] width 159 height 18
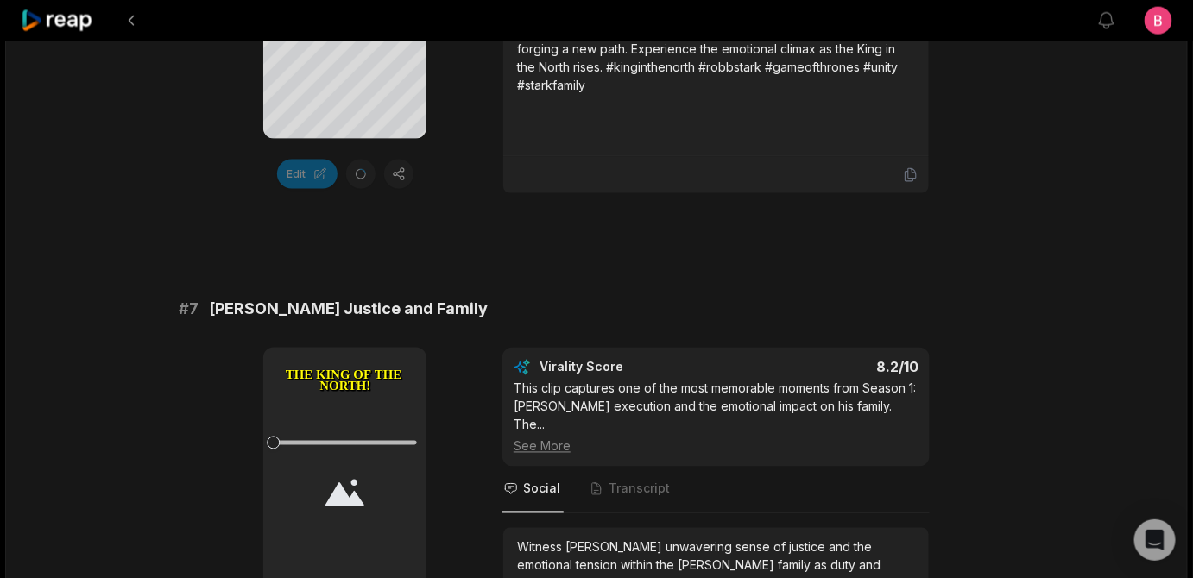
scroll to position [3024, 0]
